Goal: Communication & Community: Answer question/provide support

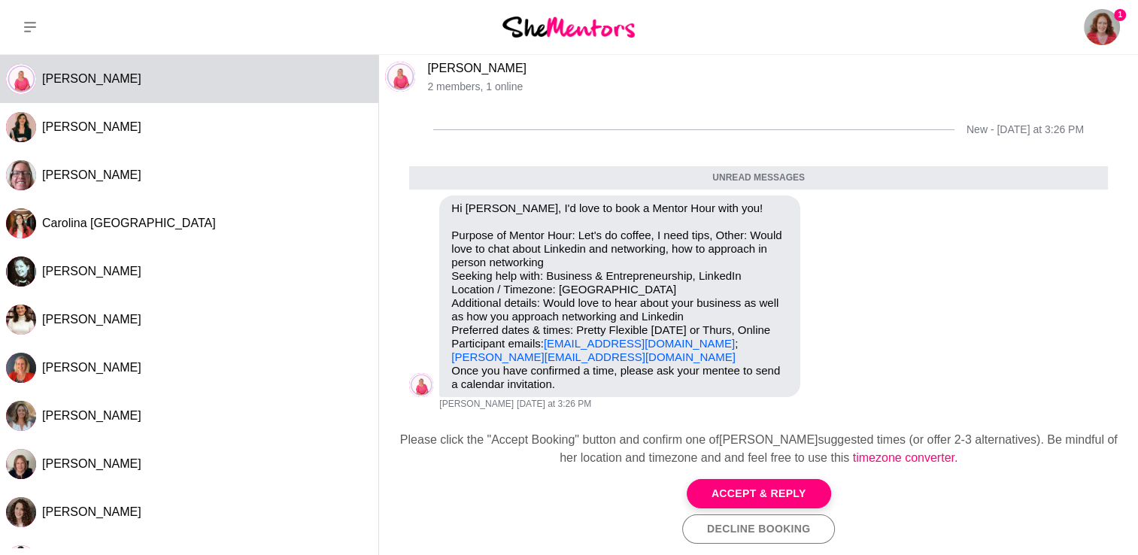
scroll to position [19, 0]
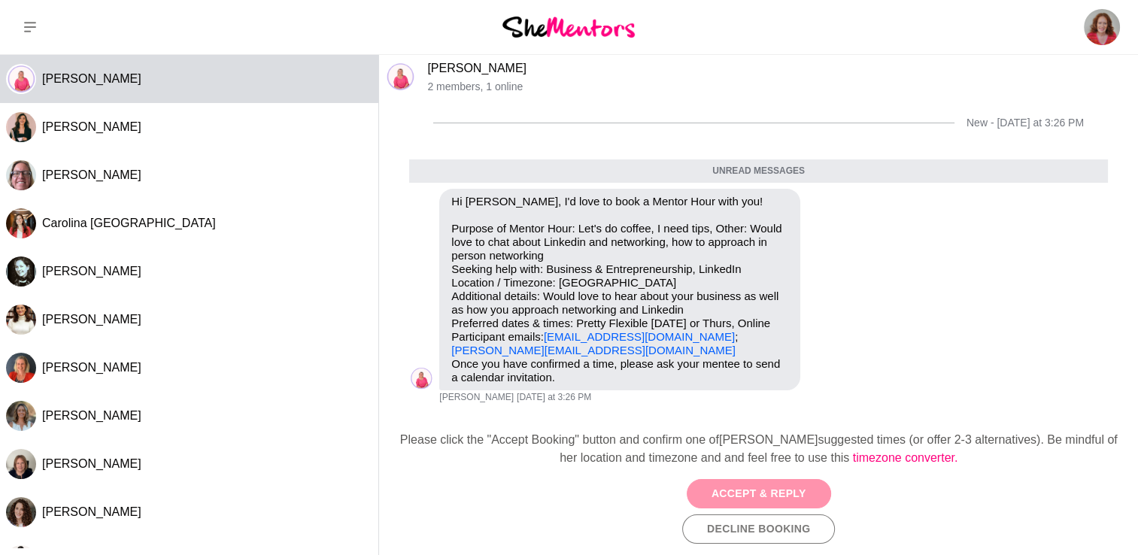
click at [763, 483] on button "Accept & Reply" at bounding box center [759, 493] width 144 height 29
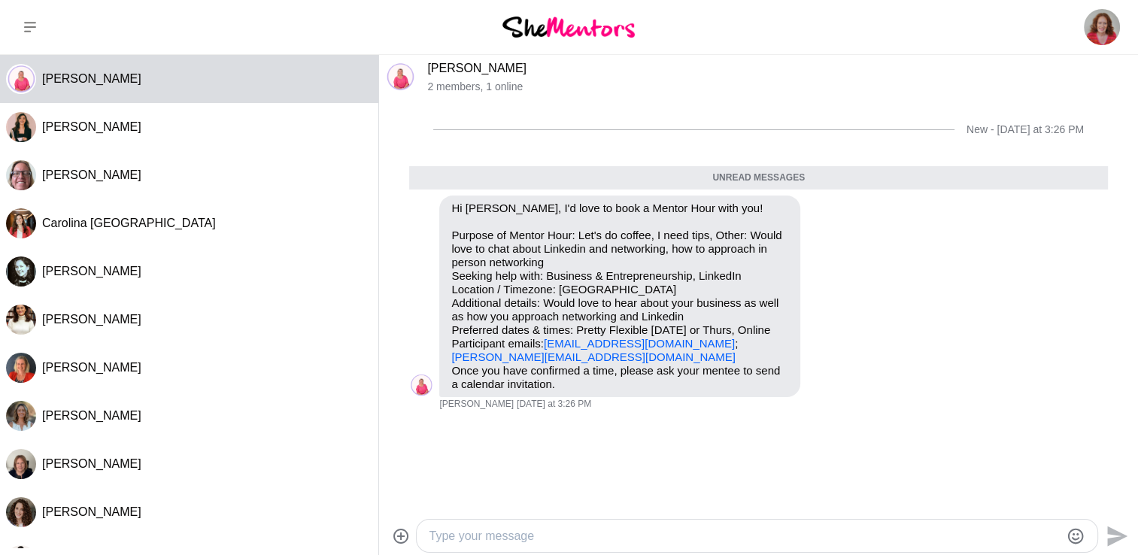
scroll to position [0, 0]
click at [448, 535] on textarea "Type your message" at bounding box center [744, 536] width 631 height 18
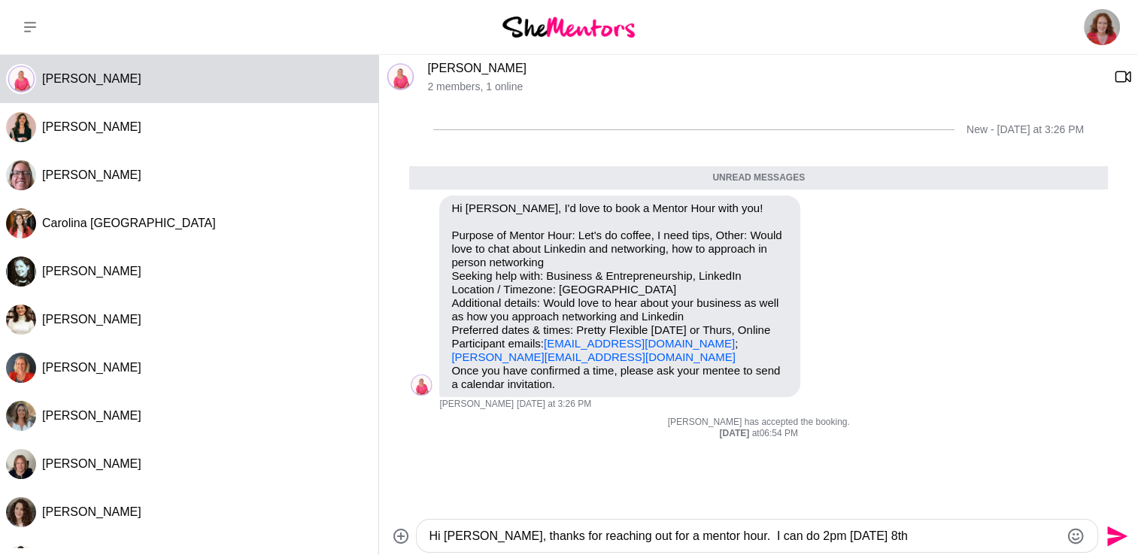
click at [786, 537] on textarea "Hi [PERSON_NAME], thanks for reaching out for a mentor hour. I can do 2pm [DATE…" at bounding box center [744, 536] width 631 height 18
click at [1046, 537] on textarea "Hi [PERSON_NAME], thanks for reaching out for a mentor hour. I can do 2pm NZT (…" at bounding box center [744, 536] width 631 height 18
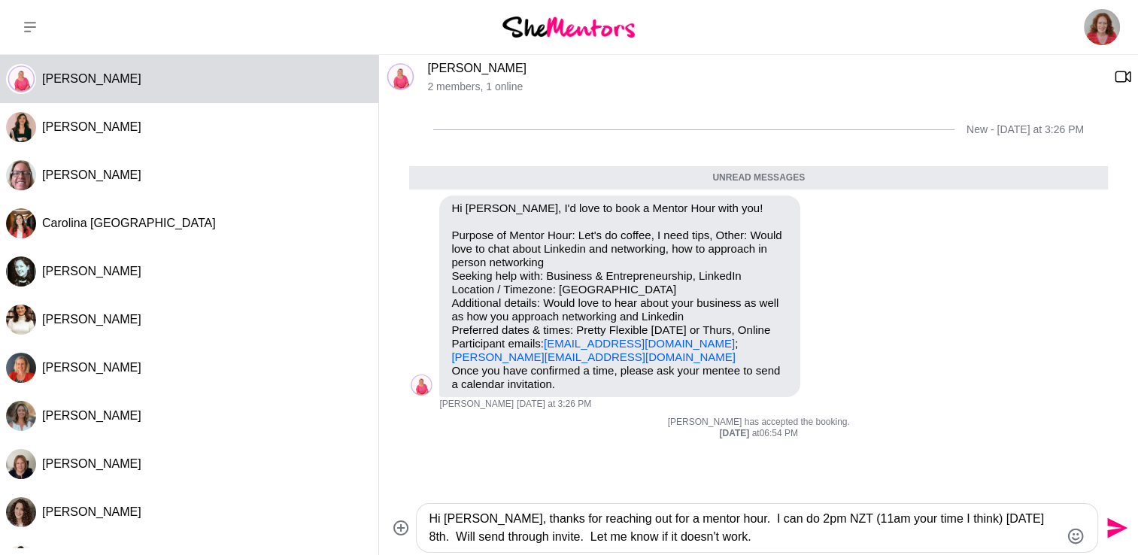
click at [752, 536] on textarea "Hi [PERSON_NAME], thanks for reaching out for a mentor hour. I can do 2pm NZT (…" at bounding box center [744, 528] width 631 height 36
type textarea "Hi [PERSON_NAME], thanks for reaching out for a mentor hour. I can do 2pm NZT (…"
click at [1118, 522] on icon "Send" at bounding box center [1116, 528] width 24 height 24
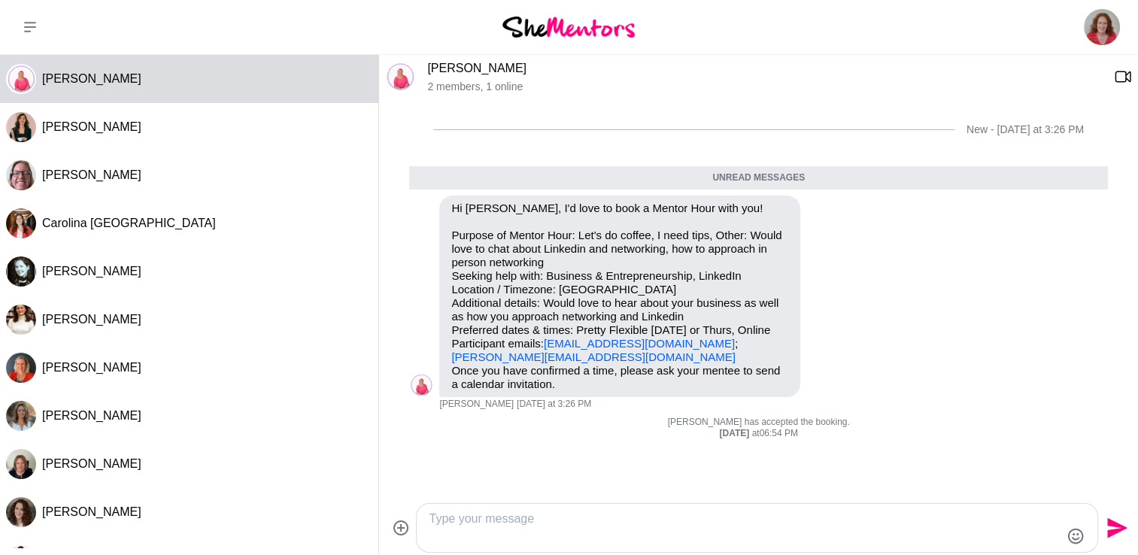
scroll to position [32, 0]
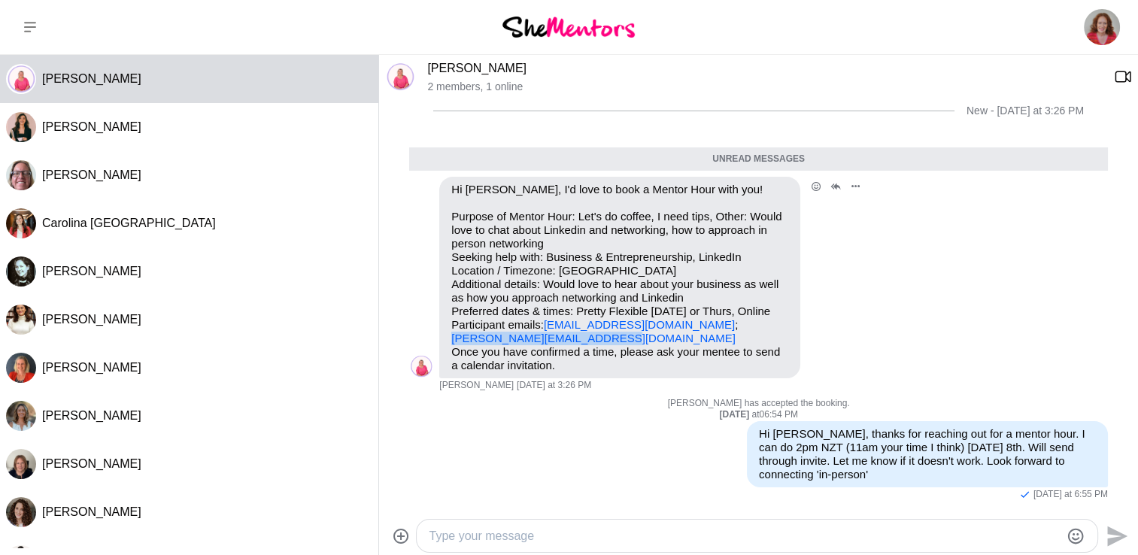
drag, startPoint x: 614, startPoint y: 336, endPoint x: 452, endPoint y: 339, distance: 161.8
click at [452, 339] on p "Purpose of Mentor Hour: Let's do coffee, I need tips, Other: Would love to chat…" at bounding box center [619, 277] width 337 height 135
drag, startPoint x: 452, startPoint y: 339, endPoint x: 474, endPoint y: 337, distance: 21.9
copy link "[PERSON_NAME][EMAIL_ADDRESS][DOMAIN_NAME]"
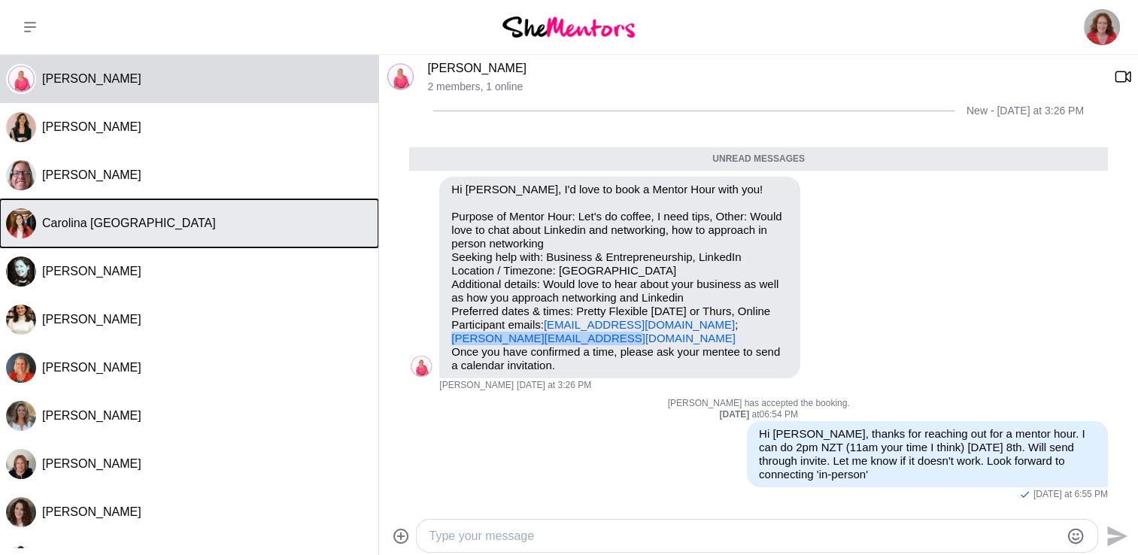
click at [126, 222] on span "Carolina [GEOGRAPHIC_DATA]" at bounding box center [129, 223] width 174 height 13
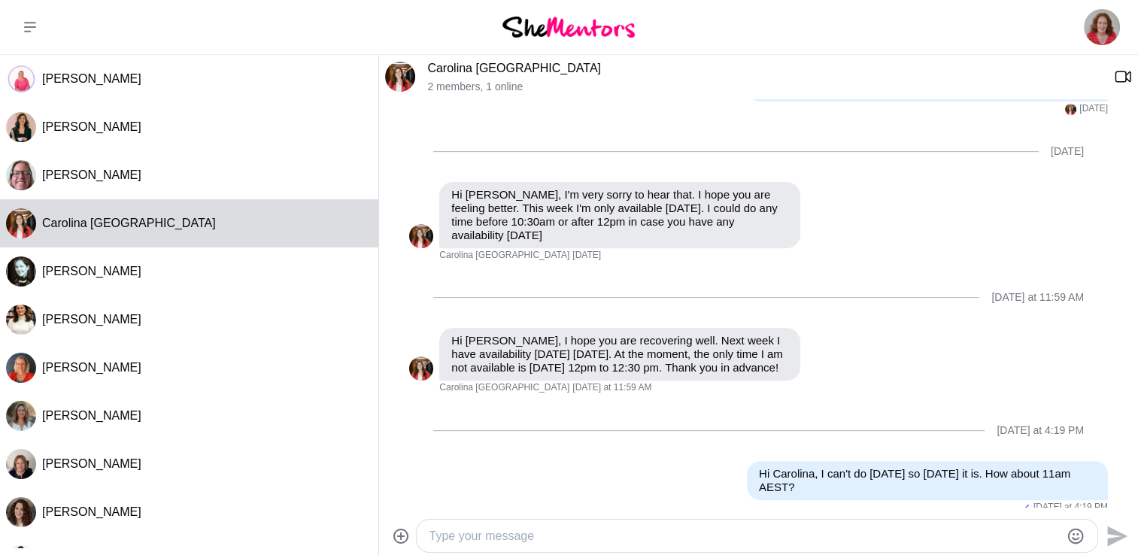
scroll to position [585, 0]
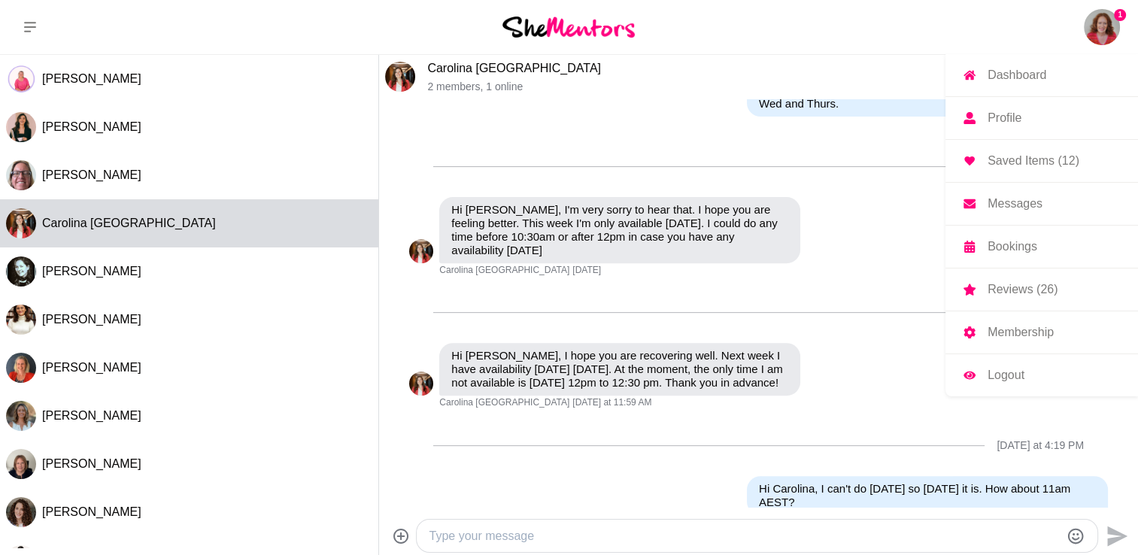
click at [1106, 28] on img at bounding box center [1102, 27] width 36 height 36
